Goal: Task Accomplishment & Management: Manage account settings

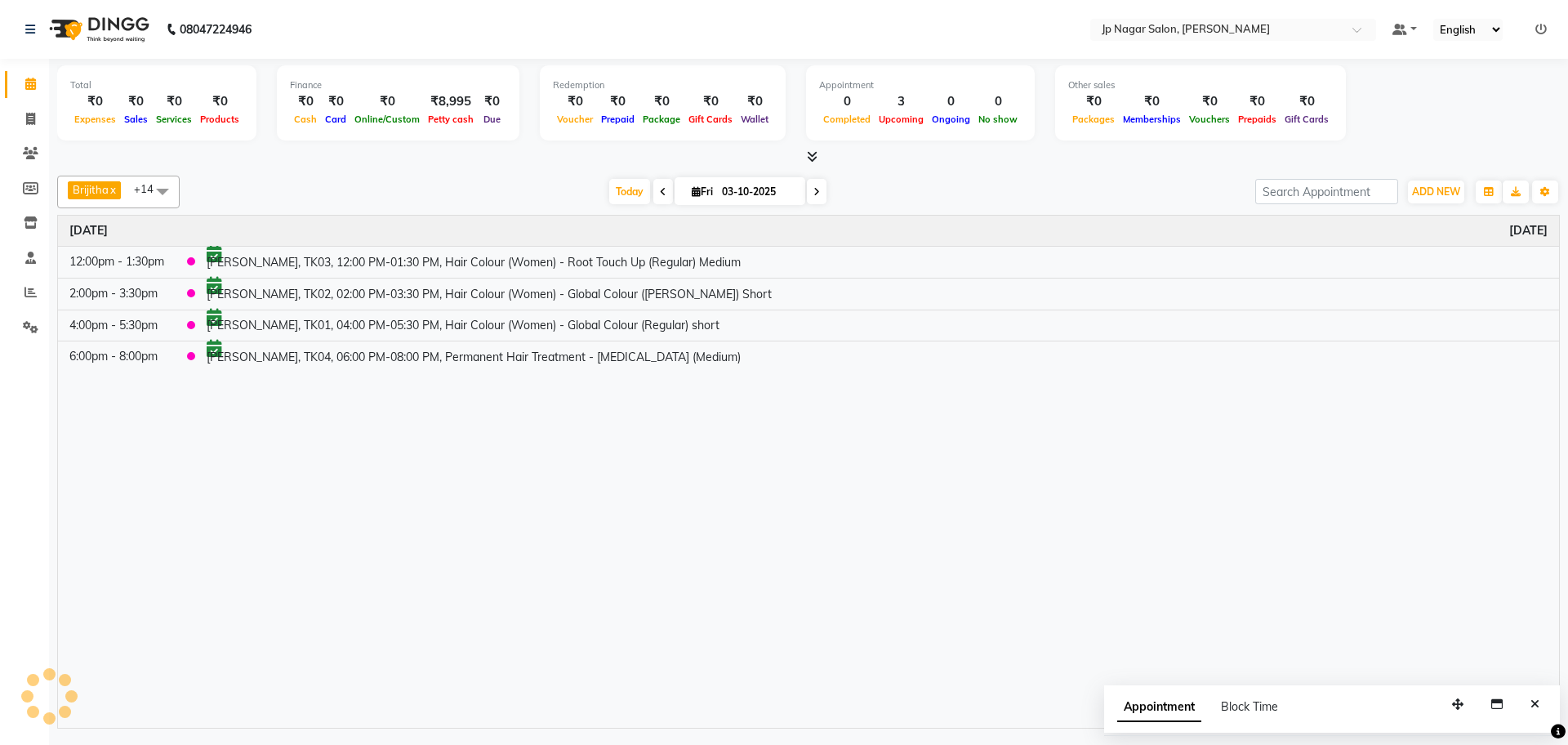
click at [27, 78] on icon at bounding box center [30, 83] width 11 height 13
click at [668, 434] on div "Time Event Friday October 3, 2025 12:00pm - 1:30pm Subha, TK03, 12:00 PM-01:30 …" at bounding box center [809, 472] width 1501 height 512
click at [32, 86] on icon at bounding box center [30, 83] width 11 height 13
click at [1430, 185] on span "ADD NEW" at bounding box center [1436, 191] width 48 height 13
click at [1375, 266] on link "Add Expense" at bounding box center [1399, 265] width 129 height 21
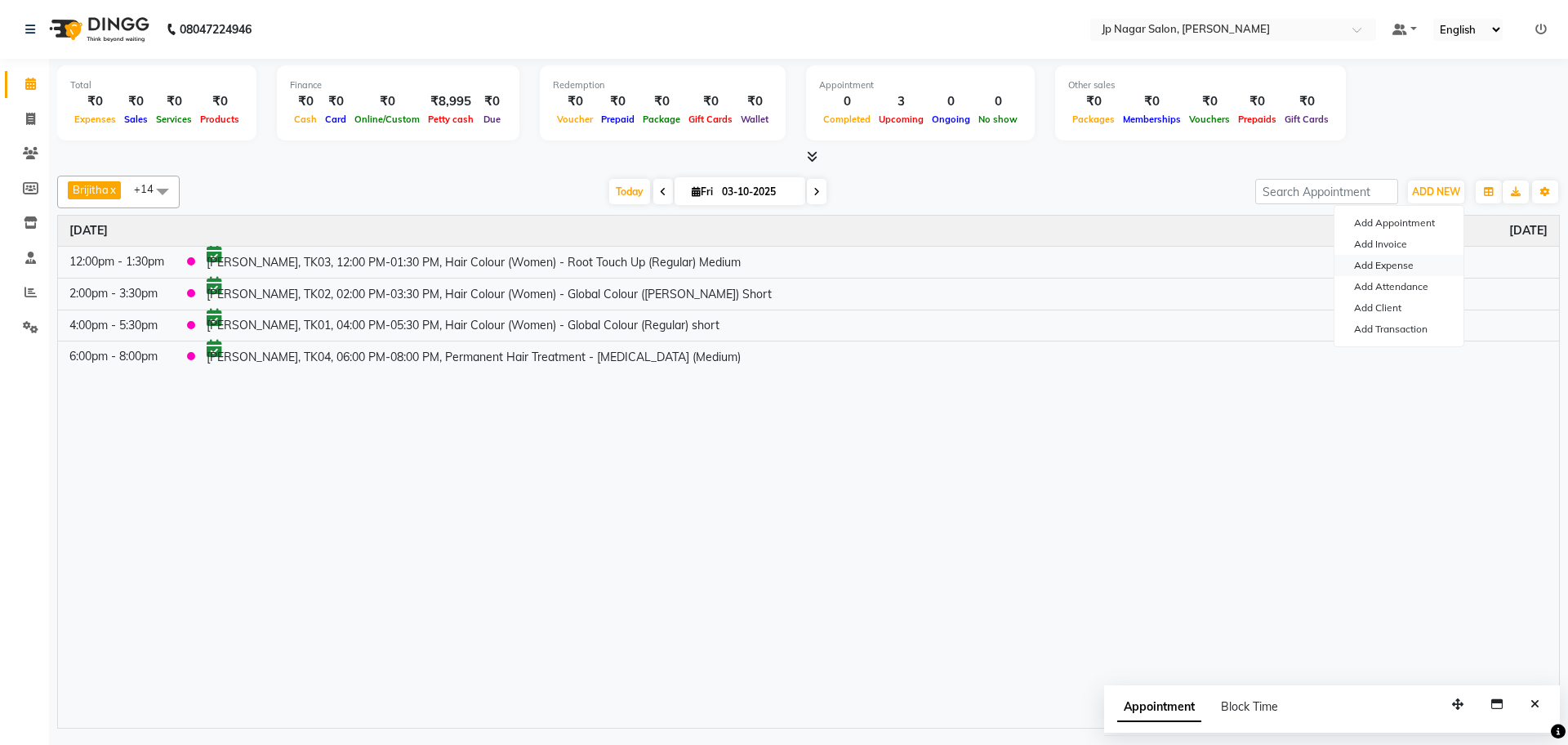
select select "4893"
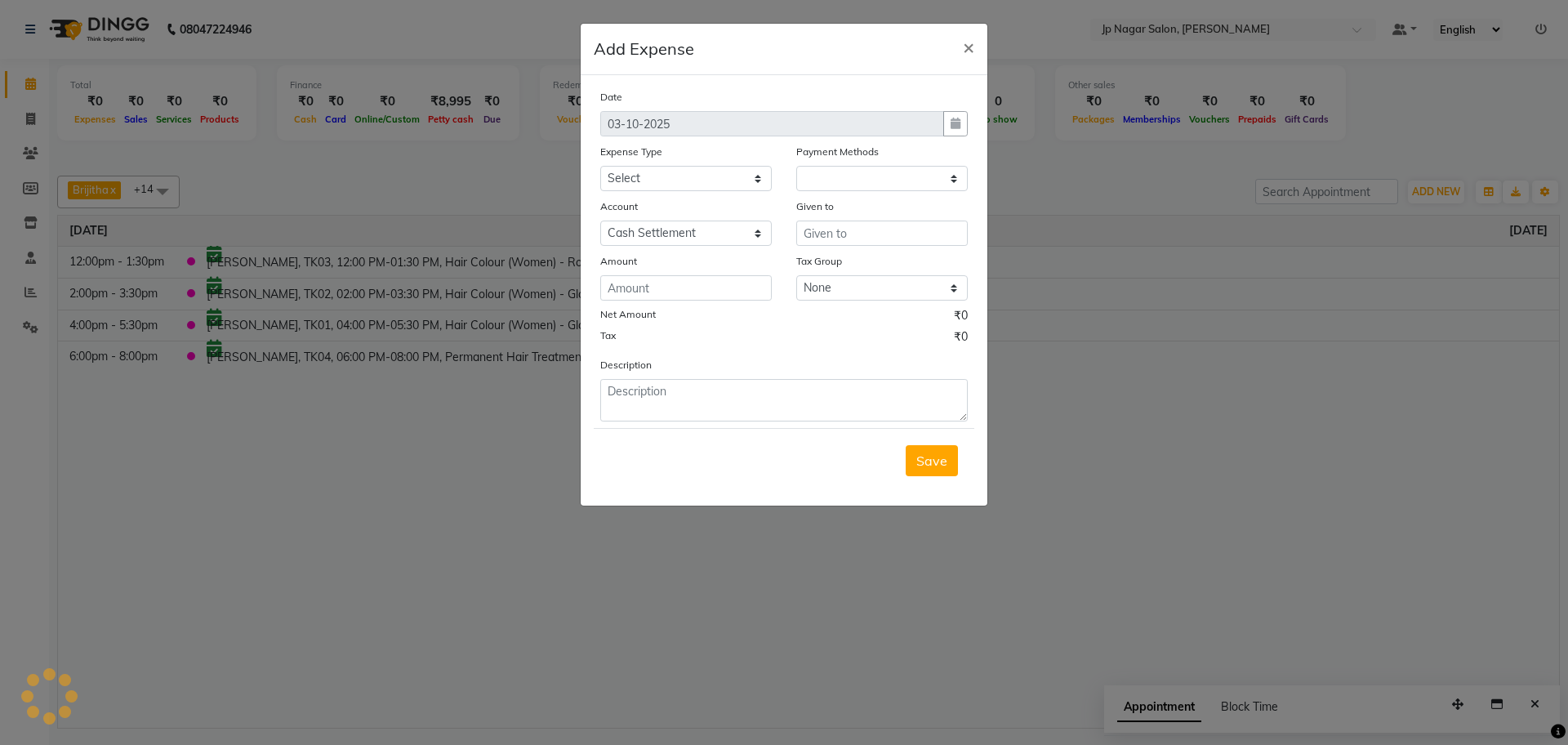
select select "1"
select select "3711"
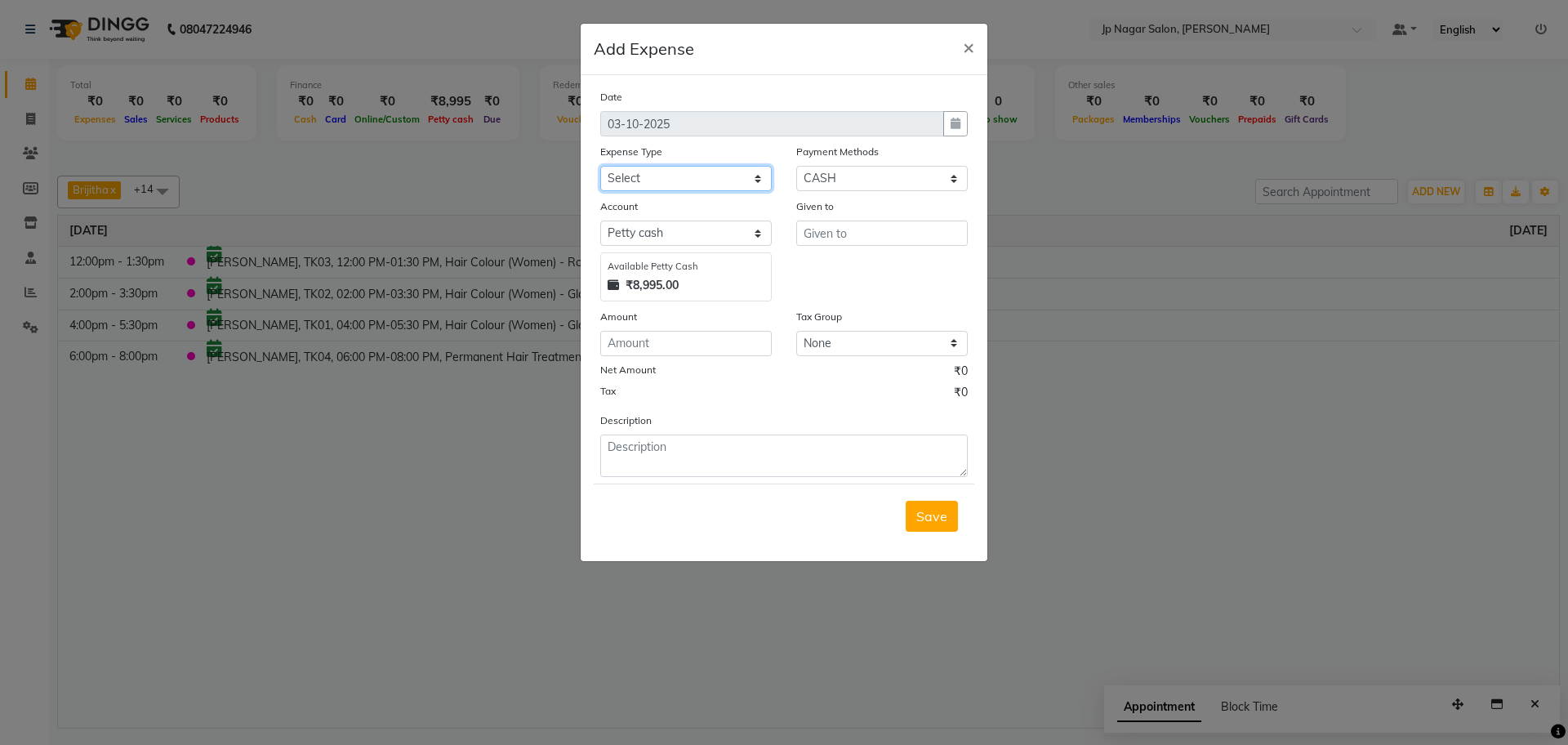
click at [694, 181] on select "Select AC SERVICE Beauty Center BLINKIT BPMP BUILDING MAINTENACE Building Rent …" at bounding box center [686, 178] width 171 height 25
select select "17241"
click at [600, 166] on select "Select AC SERVICE Beauty Center BLINKIT BPMP BUILDING MAINTENACE Building Rent …" at bounding box center [686, 178] width 171 height 25
click at [874, 241] on input "text" at bounding box center [881, 233] width 171 height 25
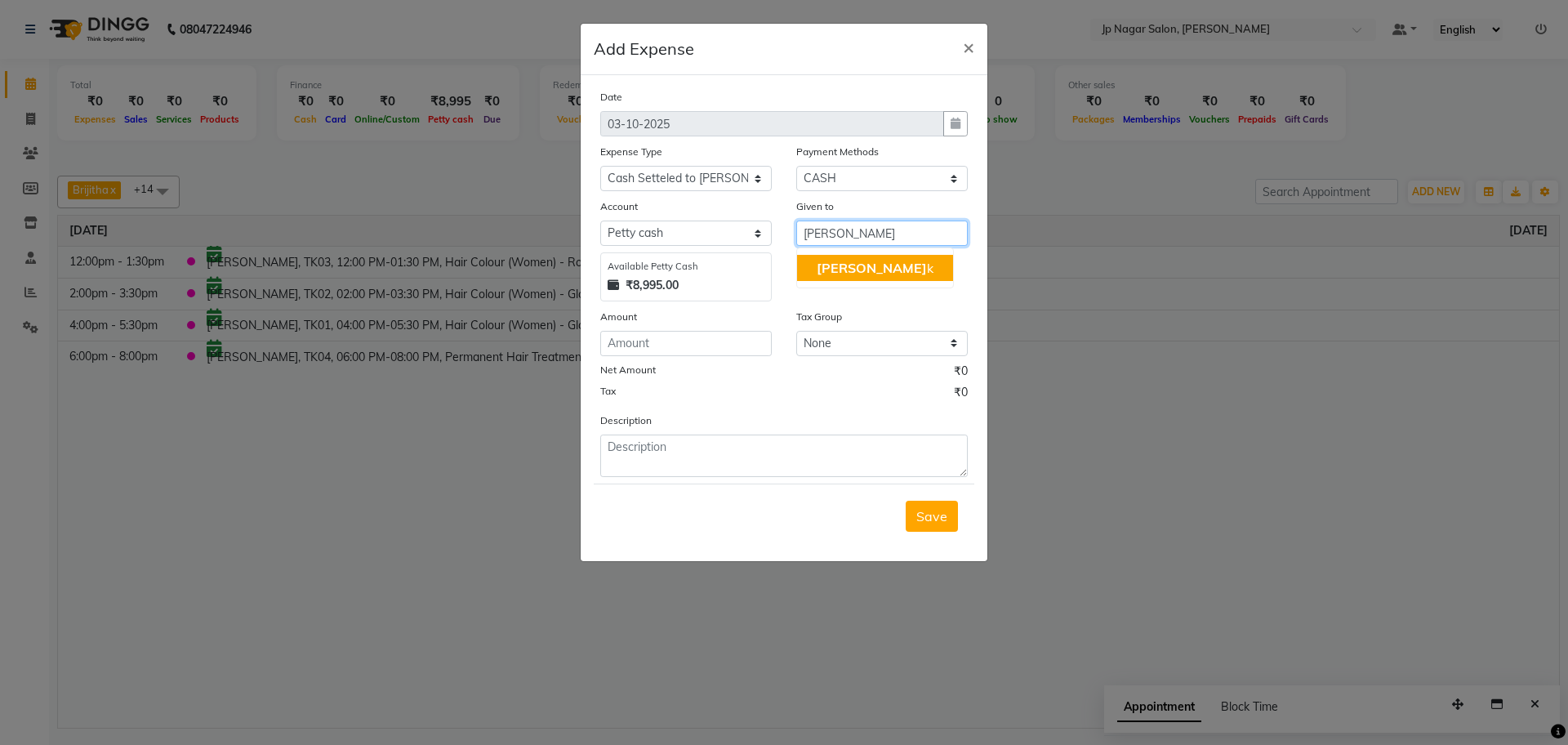
type input "VIMARSH"
click at [699, 339] on input "number" at bounding box center [686, 344] width 171 height 25
type input "7000"
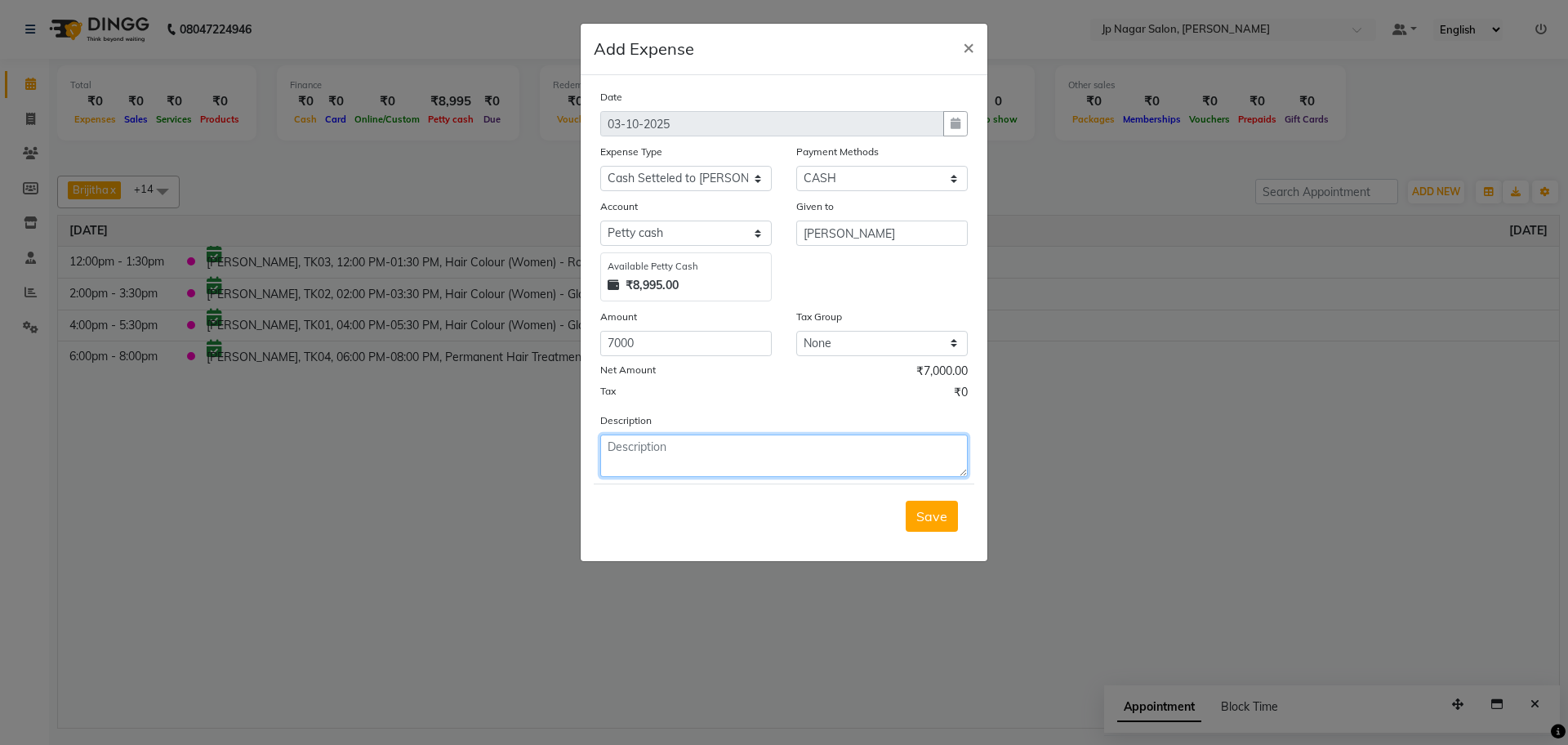
click at [695, 447] on textarea at bounding box center [784, 456] width 368 height 43
type textarea "GIVEN AS PETTY CASH TO BRANCH"
click at [943, 513] on span "Save" at bounding box center [932, 516] width 31 height 16
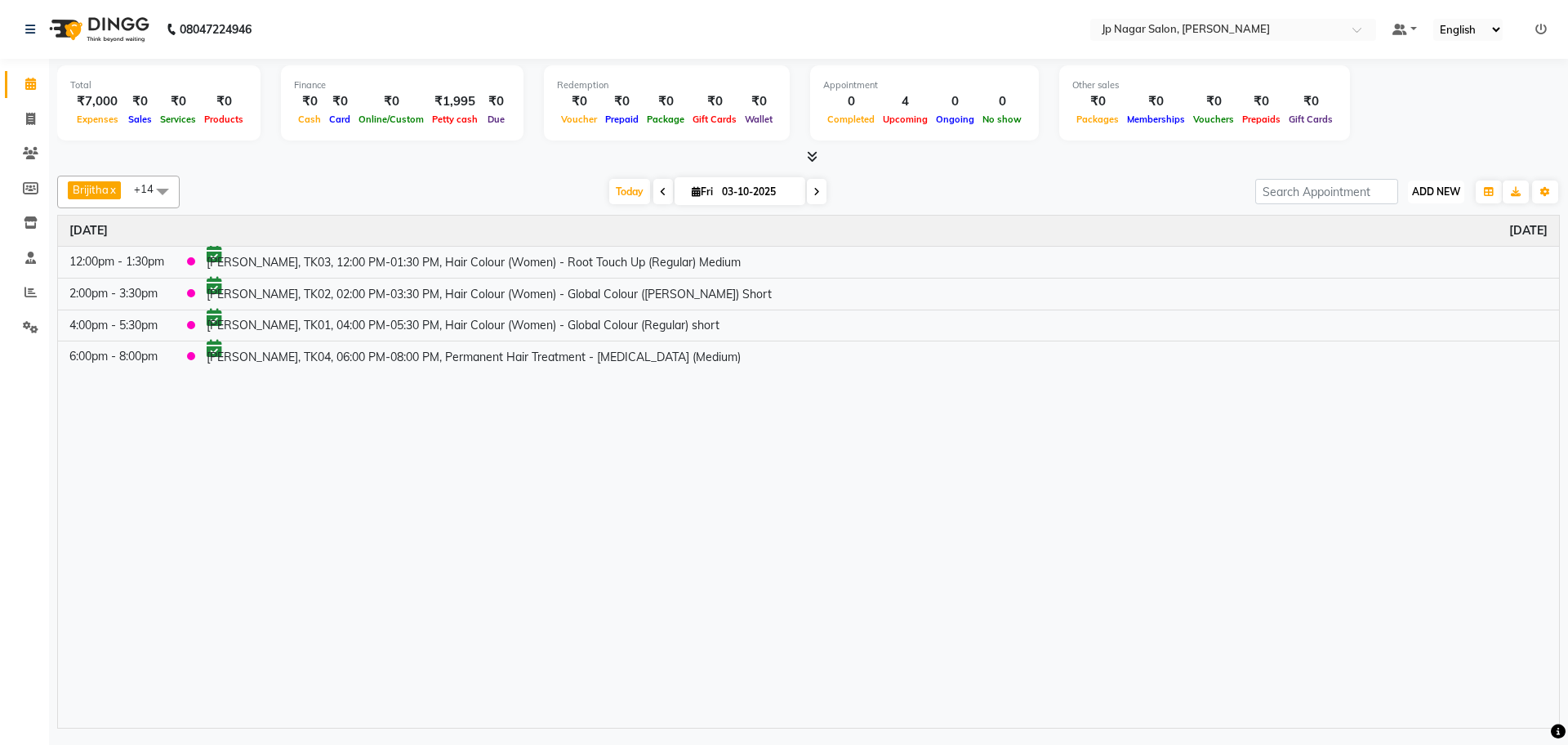
click at [1443, 191] on span "ADD NEW" at bounding box center [1436, 191] width 48 height 13
click at [1391, 273] on link "Add Expense" at bounding box center [1399, 265] width 129 height 21
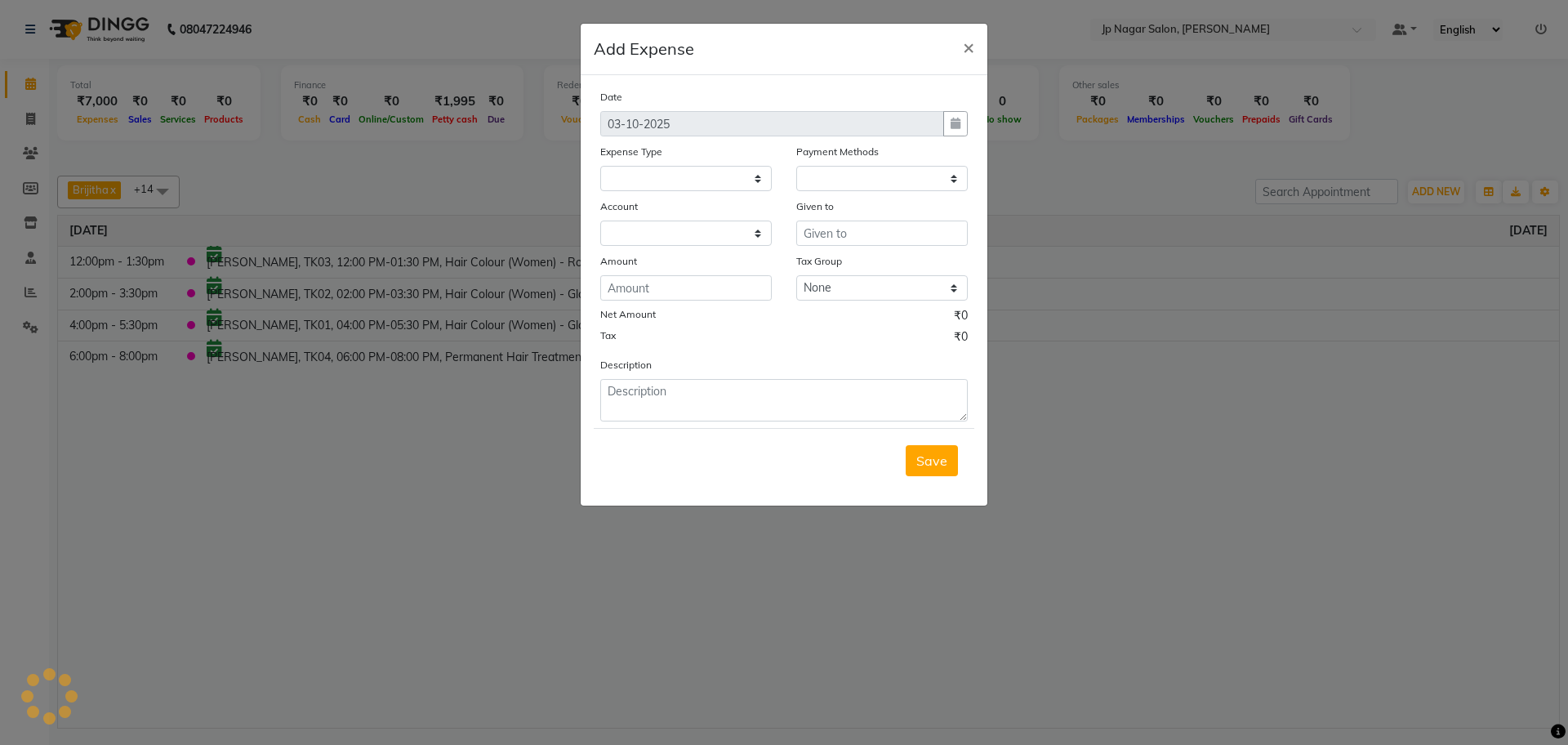
select select "1"
select select "3711"
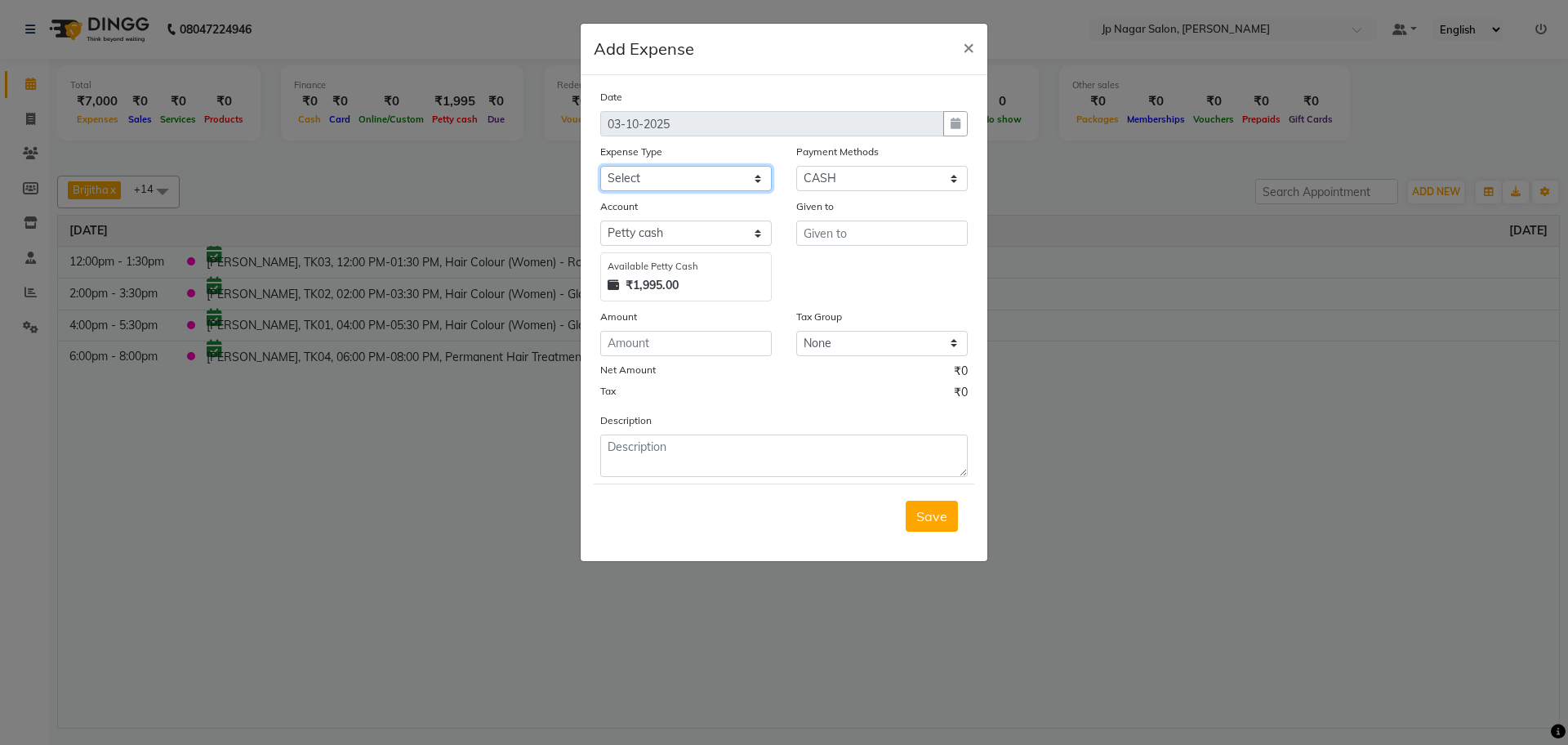
drag, startPoint x: 1391, startPoint y: 273, endPoint x: 713, endPoint y: 169, distance: 685.9
click at [713, 169] on select "Select AC SERVICE Beauty Center BLINKIT BPMP BUILDING MAINTENACE Building Rent …" at bounding box center [686, 178] width 171 height 25
select select "17241"
click at [600, 166] on select "Select AC SERVICE Beauty Center BLINKIT BPMP BUILDING MAINTENACE Building Rent …" at bounding box center [686, 178] width 171 height 25
click at [666, 341] on input "number" at bounding box center [686, 344] width 171 height 25
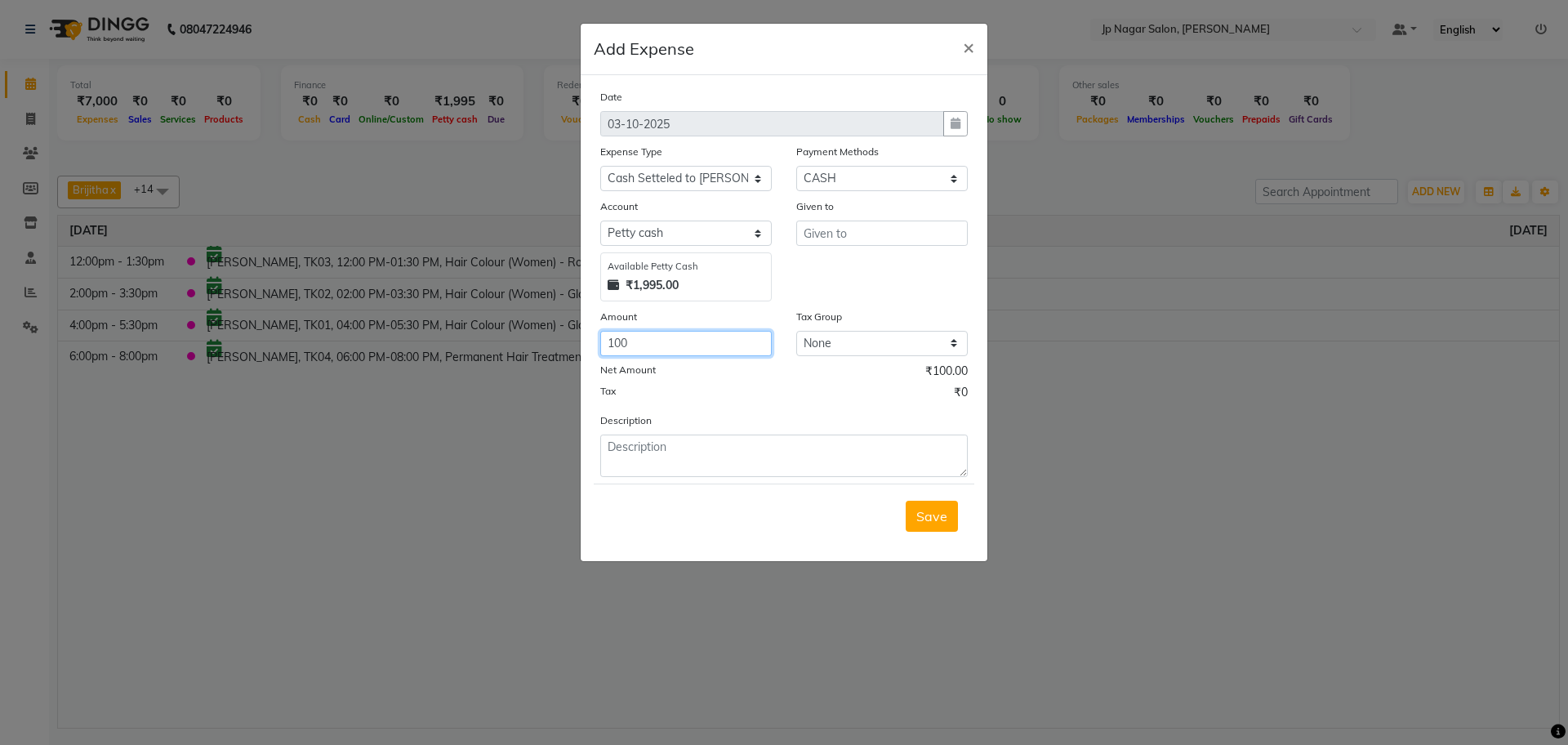
type input "100"
click at [835, 233] on input "text" at bounding box center [881, 233] width 171 height 25
click at [867, 270] on ngb-highlight "Vimars h k" at bounding box center [846, 267] width 61 height 16
type input "[PERSON_NAME] k"
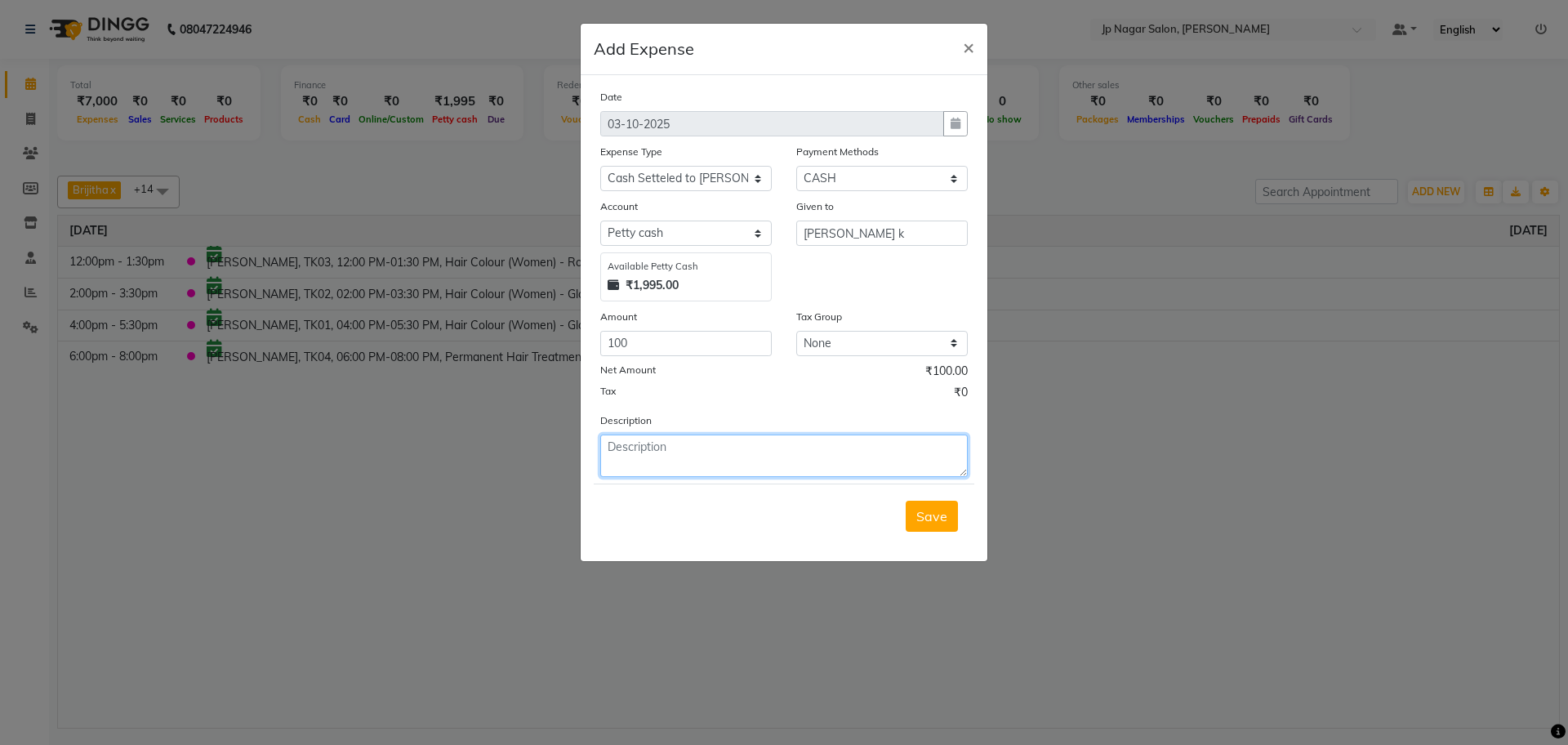
click at [728, 447] on textarea at bounding box center [784, 456] width 368 height 43
type textarea "Given to porter to harshitha's phone"
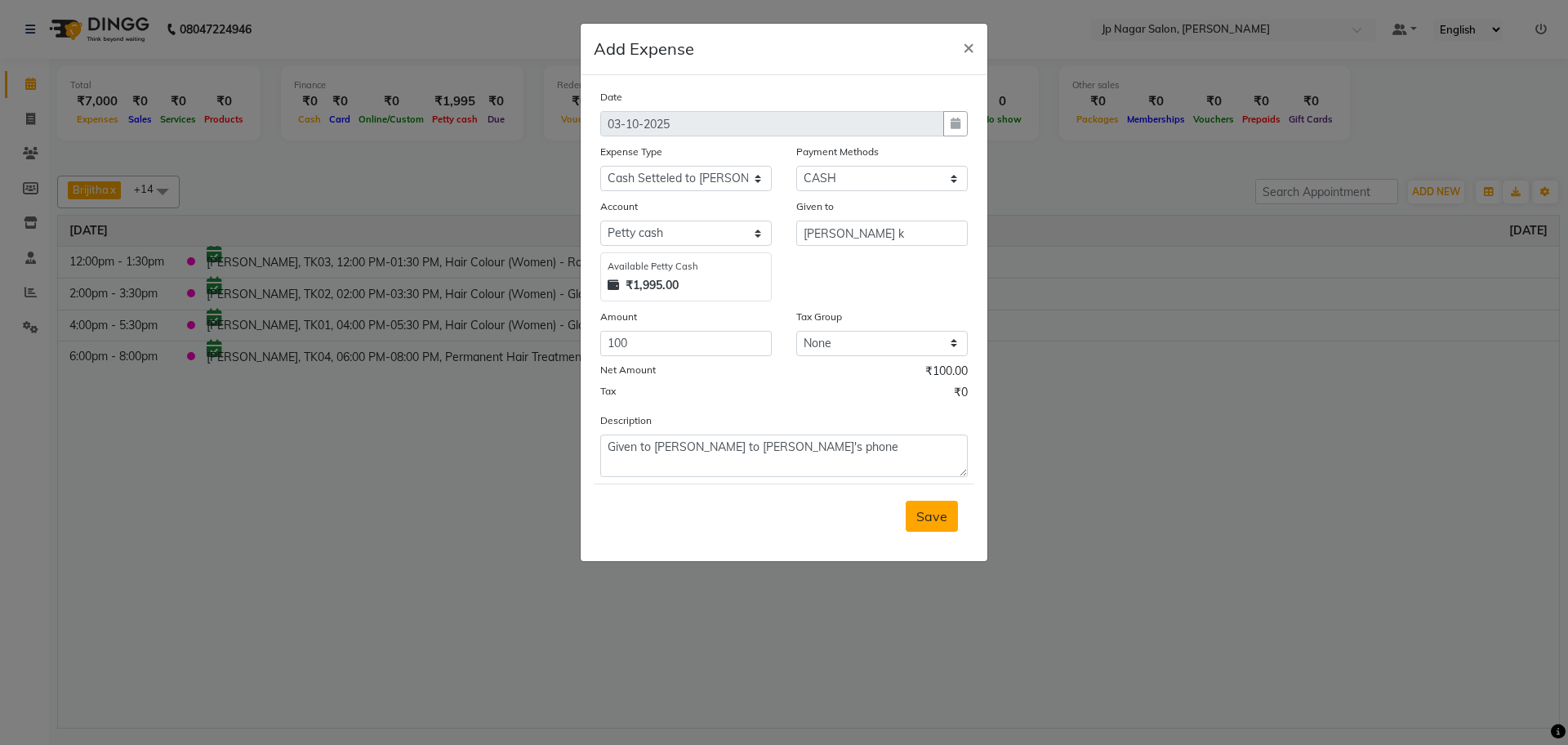
click at [934, 512] on span "Save" at bounding box center [932, 516] width 31 height 16
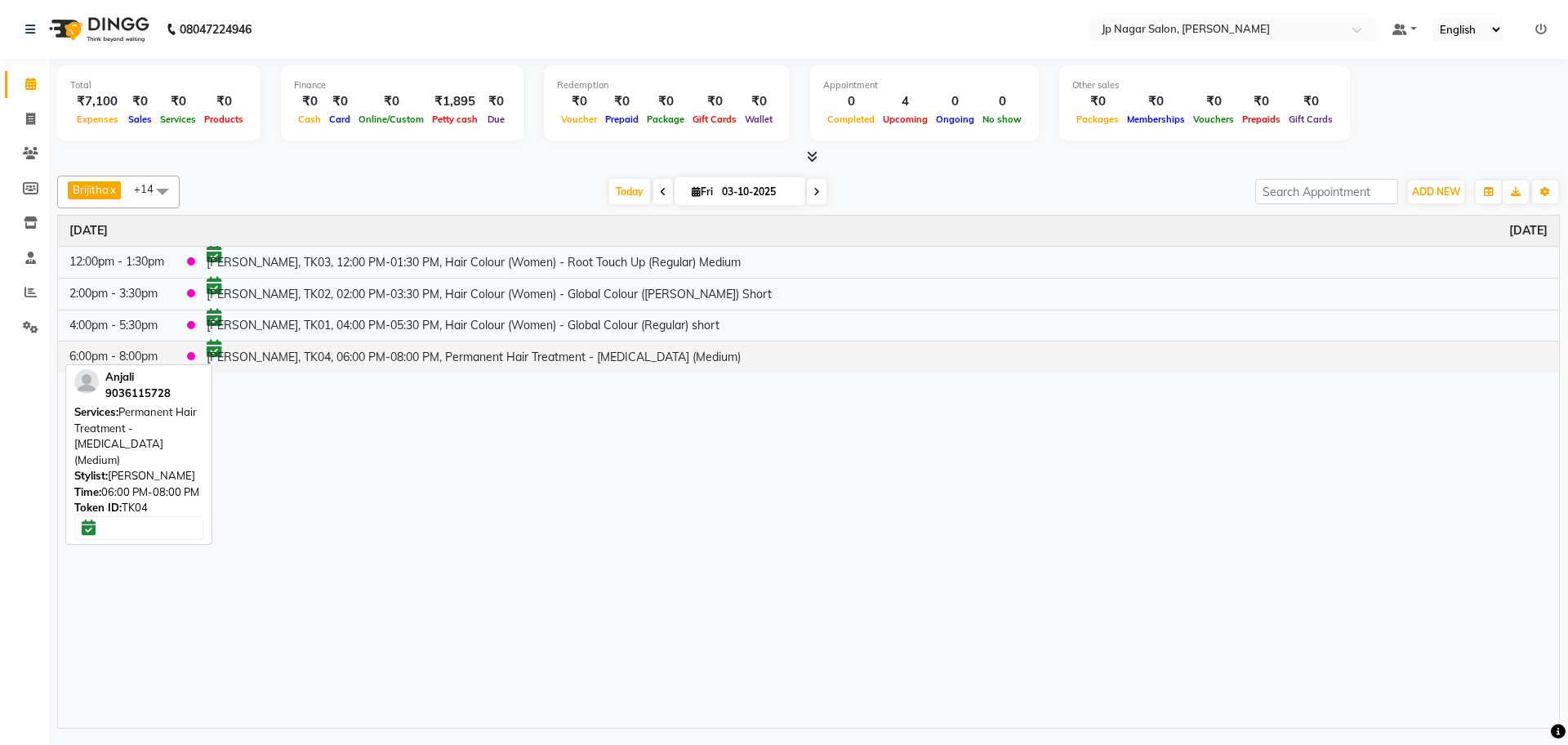
click at [355, 347] on td "[PERSON_NAME], TK04, 06:00 PM-08:00 PM, Permanent Hair Treatment - [MEDICAL_DAT…" at bounding box center [877, 357] width 1365 height 31
select select "6"
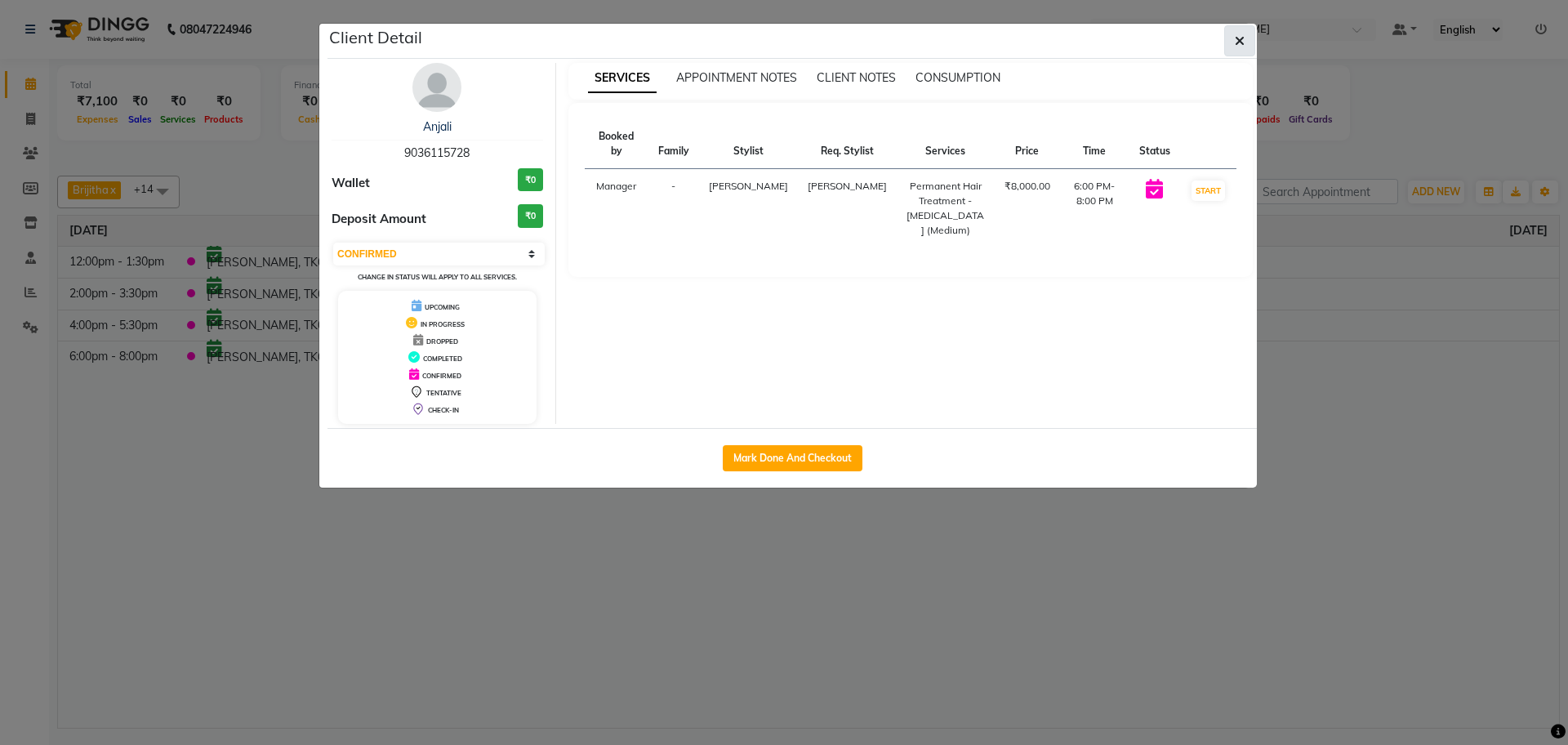
click at [1238, 42] on icon "button" at bounding box center [1240, 40] width 10 height 13
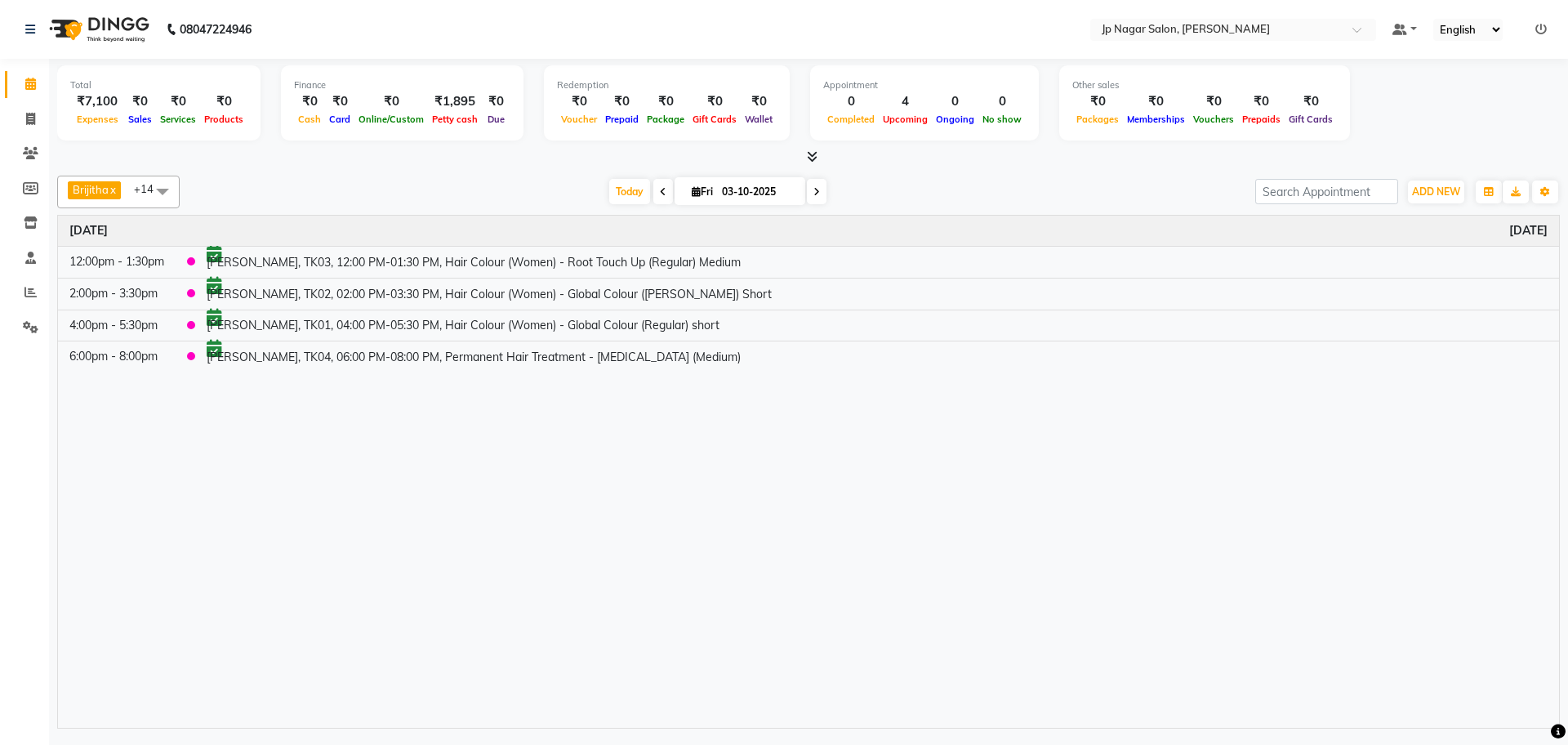
click at [20, 76] on span at bounding box center [31, 84] width 29 height 18
click at [34, 89] on icon at bounding box center [30, 83] width 11 height 13
